Goal: Task Accomplishment & Management: Use online tool/utility

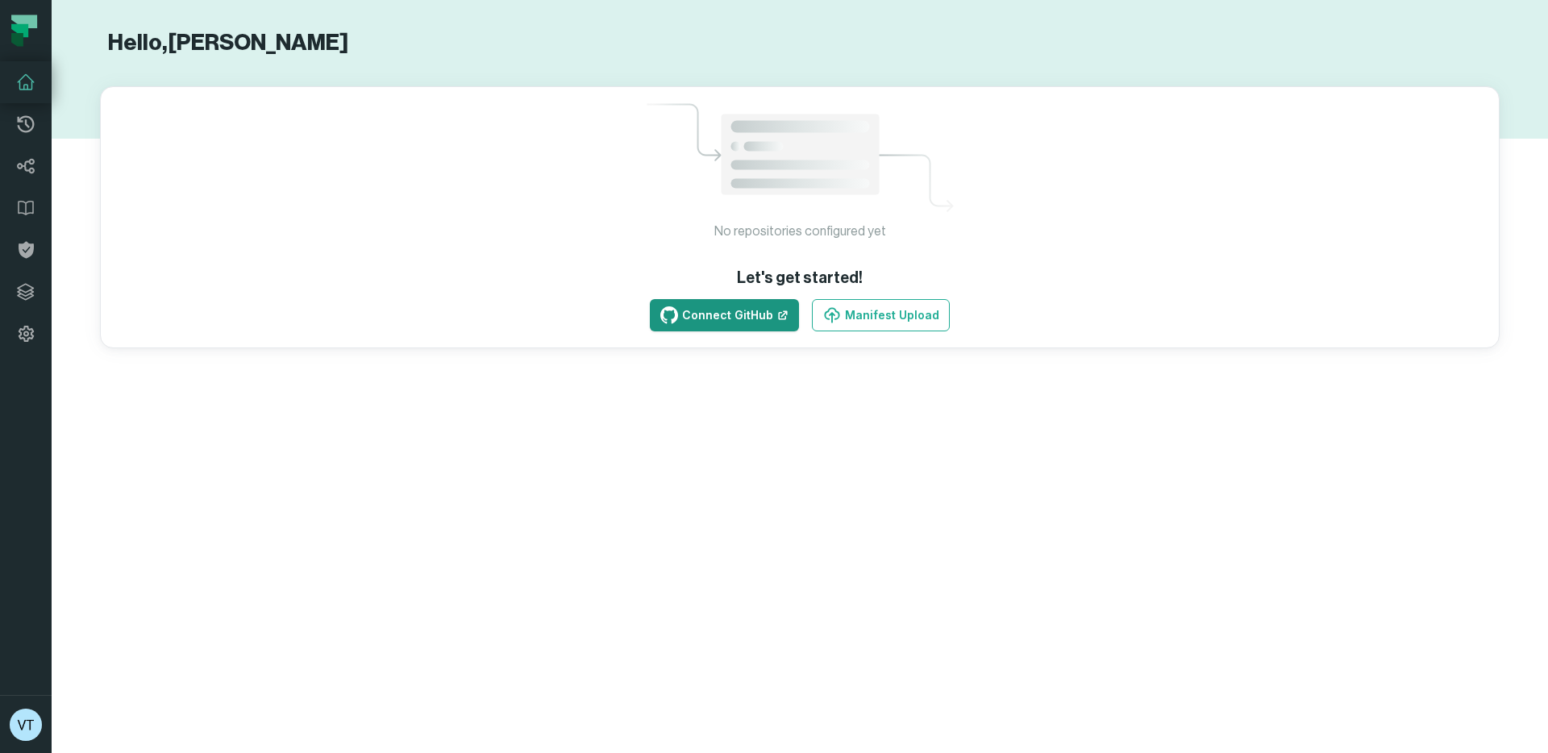
click at [719, 311] on link "Connect GitHub" at bounding box center [724, 315] width 149 height 32
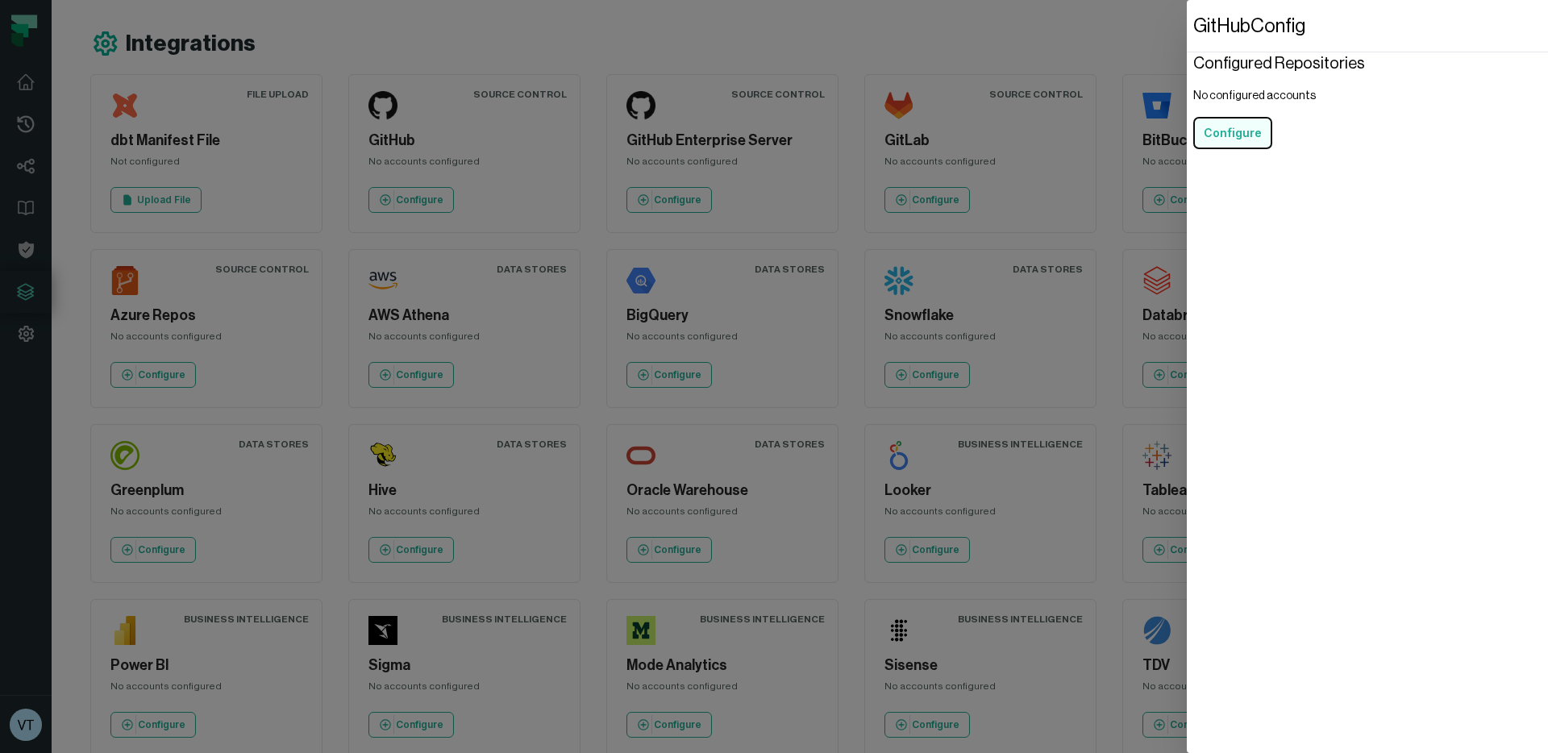
click at [1235, 130] on button "Configure" at bounding box center [1232, 133] width 79 height 32
click at [1317, 116] on div "(requested by vtrentin_meli )" at bounding box center [1282, 118] width 153 height 16
click at [1245, 164] on button "Configure" at bounding box center [1232, 162] width 79 height 32
click at [1239, 161] on button "Configure" at bounding box center [1232, 162] width 79 height 32
click at [1187, 253] on dialog "GitHub Config Configured Repositories melisource Pending approval (requested by…" at bounding box center [1367, 376] width 361 height 753
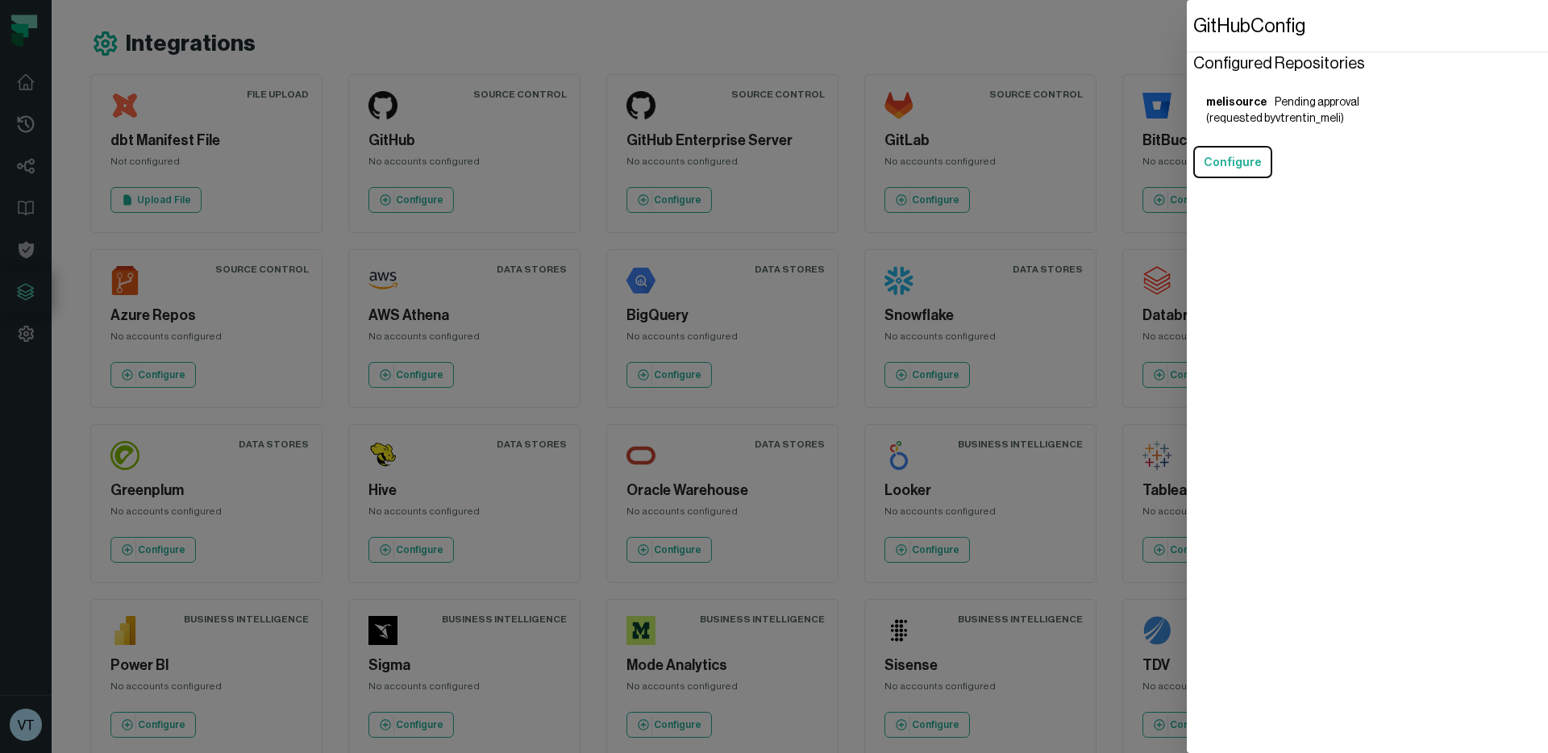
click at [1187, 299] on dialog "GitHub Config Configured Repositories melisource Pending approval (requested by…" at bounding box center [1367, 376] width 361 height 753
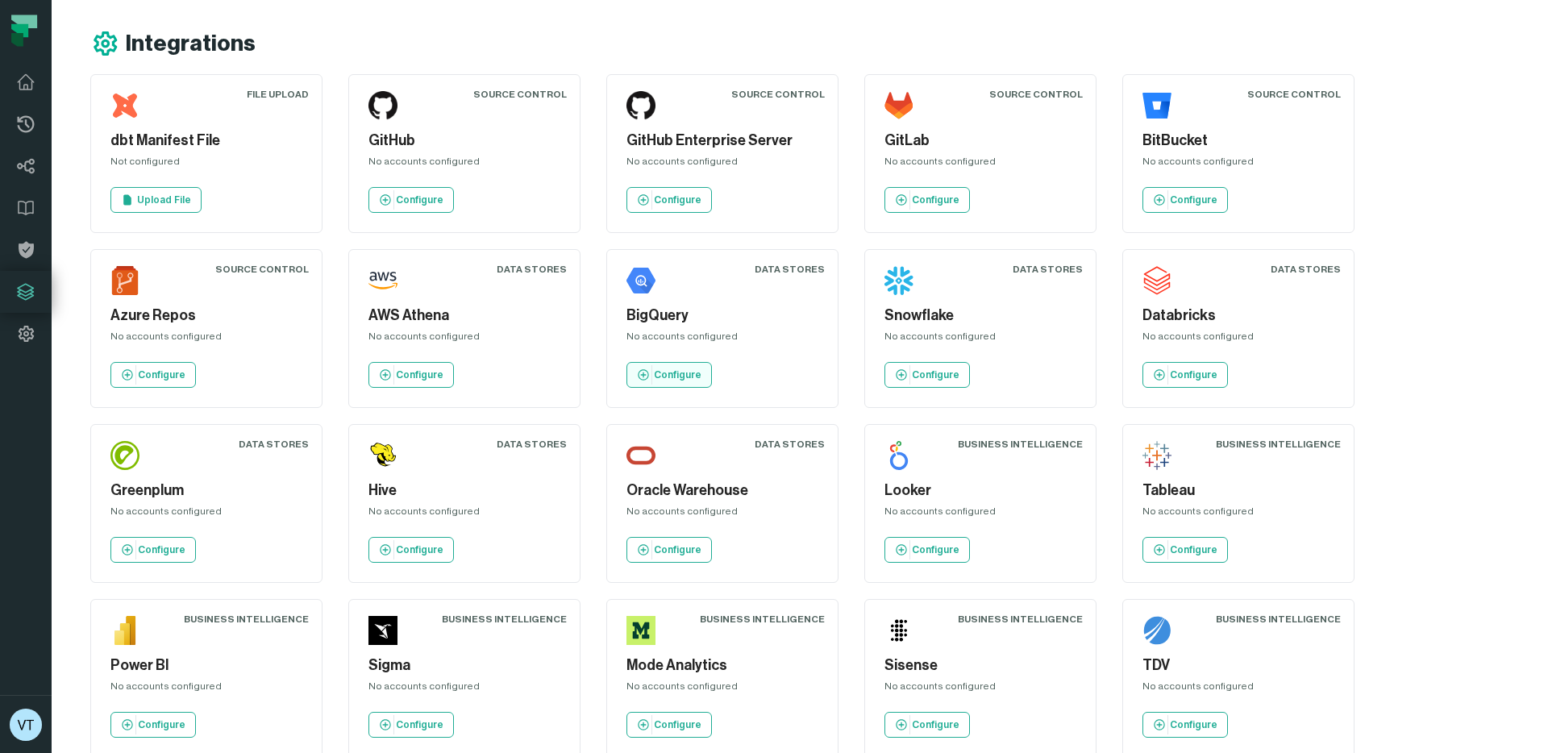
click at [688, 374] on p "Configure" at bounding box center [678, 374] width 48 height 13
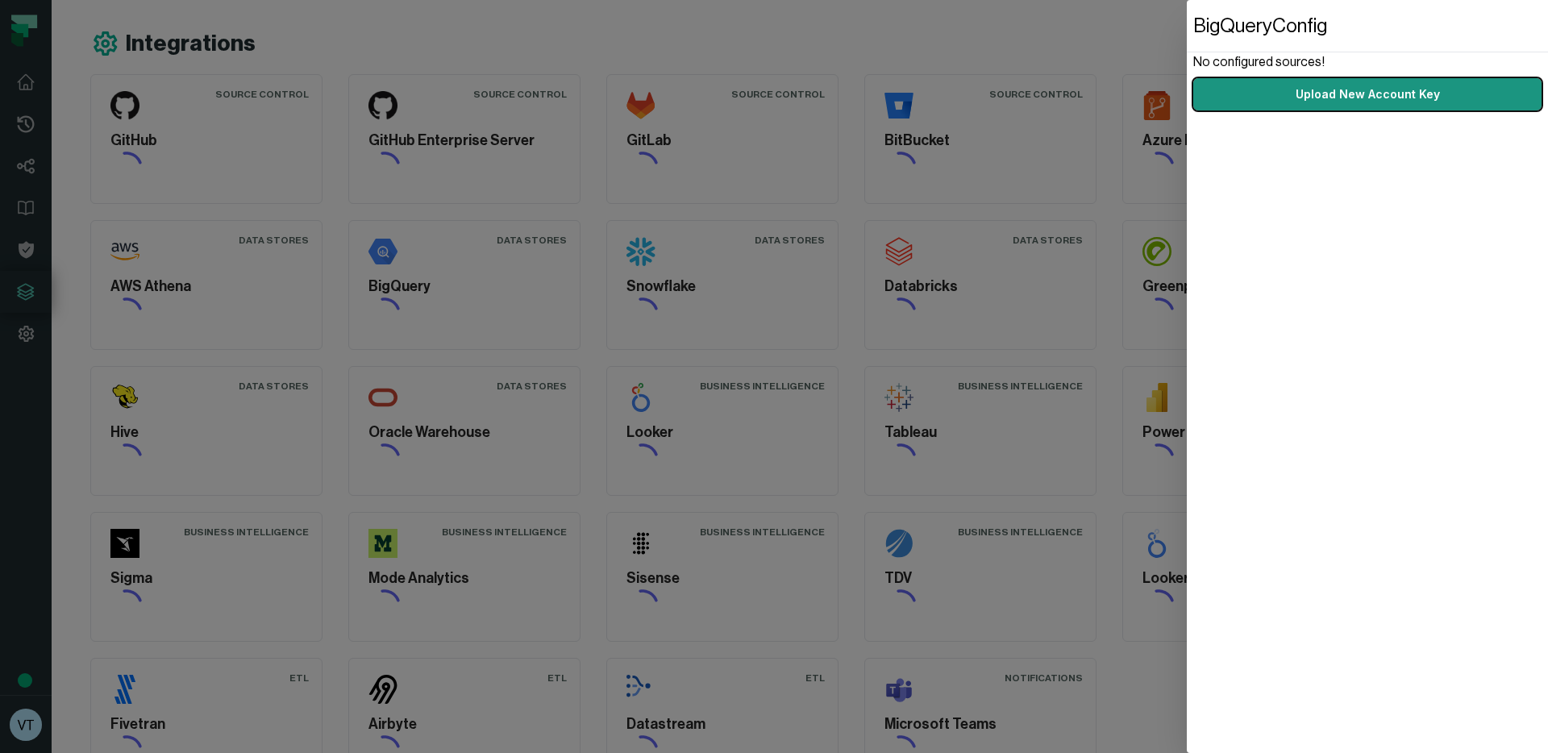
click at [1313, 96] on link "Upload New Account Key" at bounding box center [1367, 94] width 348 height 32
